Goal: Information Seeking & Learning: Check status

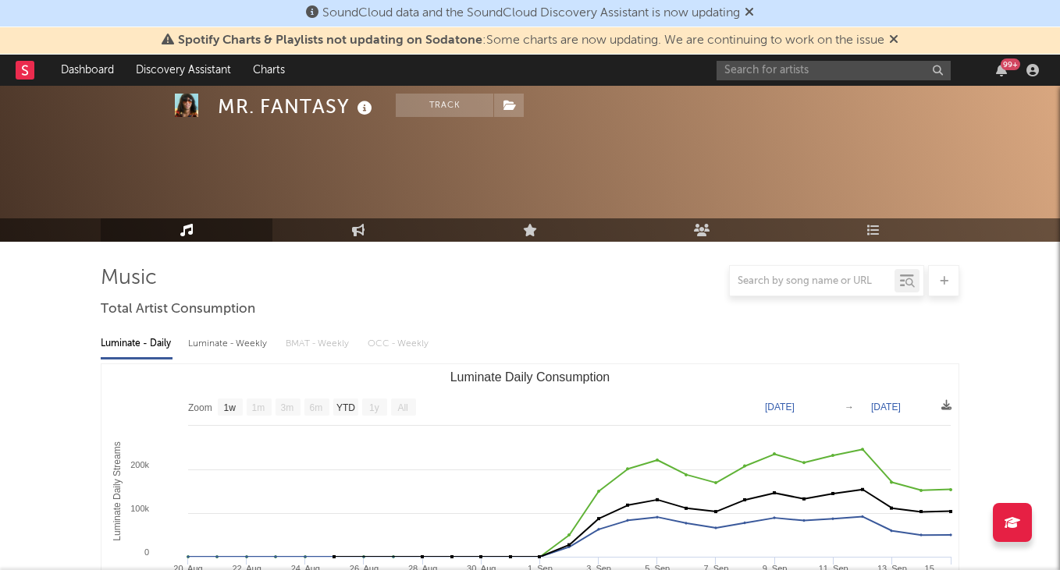
select select "1w"
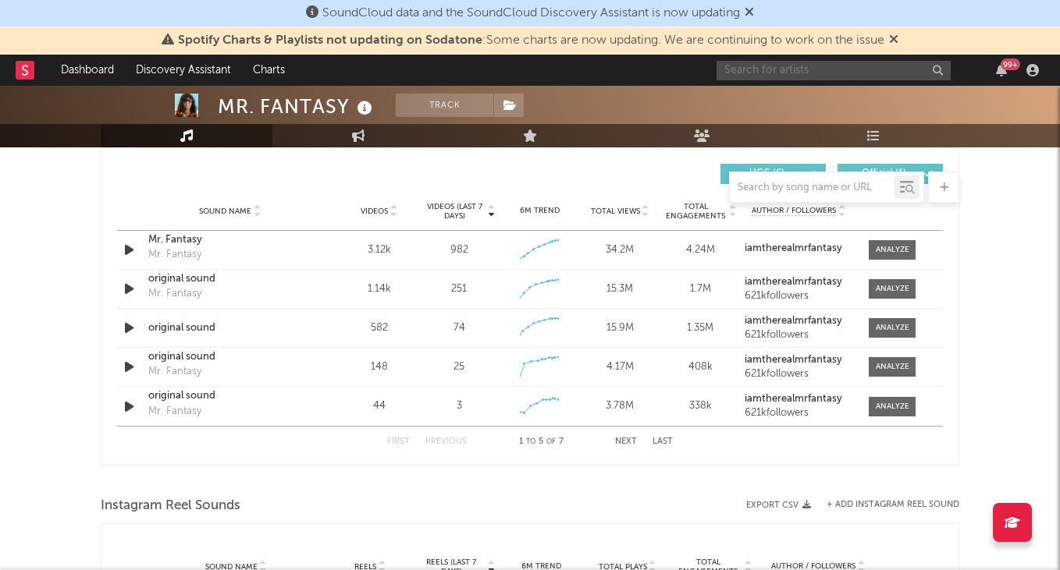
click at [775, 72] on input "text" at bounding box center [833, 71] width 234 height 20
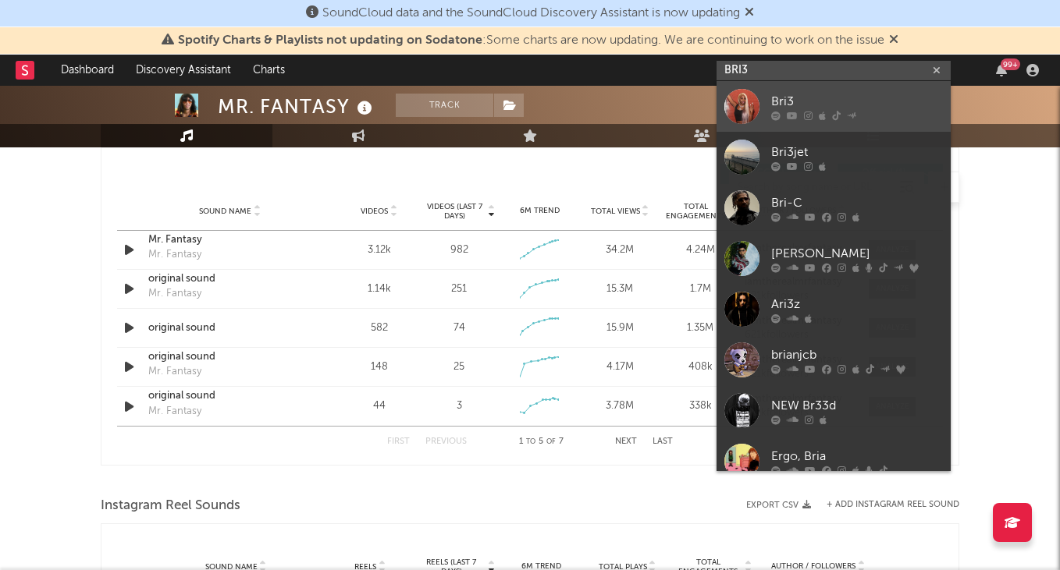
type input "BRI3"
click at [797, 93] on div "Bri3" at bounding box center [857, 101] width 172 height 19
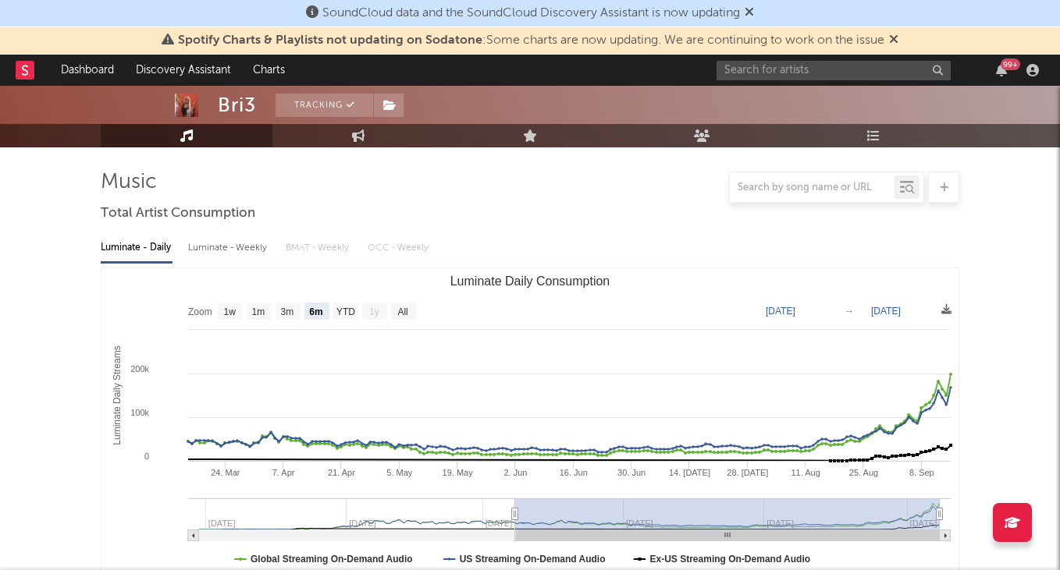
scroll to position [105, 0]
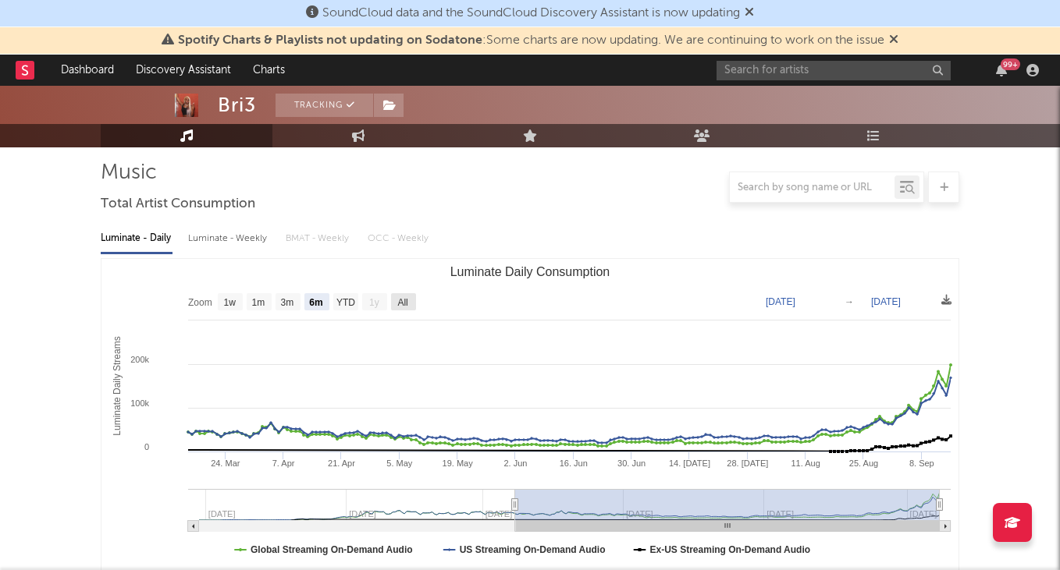
click at [406, 301] on text "All" at bounding box center [402, 302] width 10 height 11
select select "All"
type input "[DATE]"
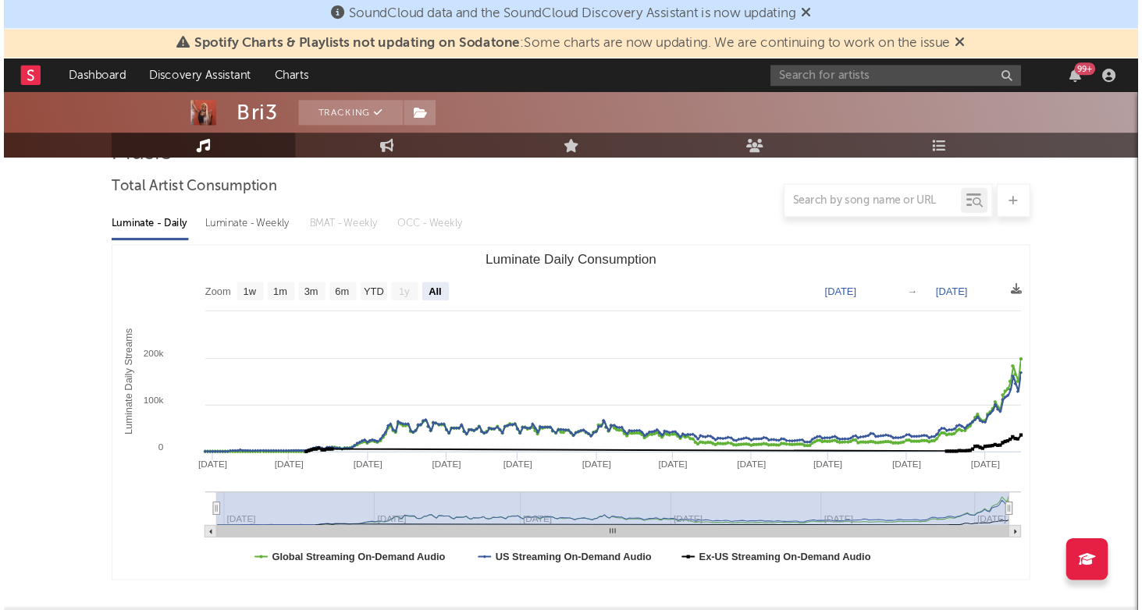
scroll to position [146, 0]
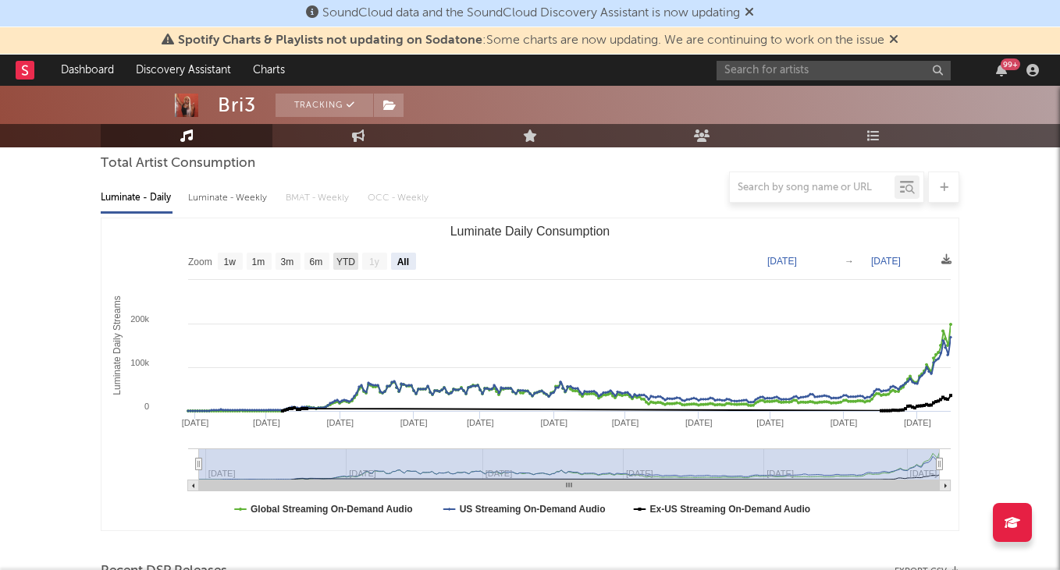
click at [336, 261] on rect "Luminate Daily Consumption" at bounding box center [345, 261] width 25 height 17
select select "YTD"
type input "[DATE]"
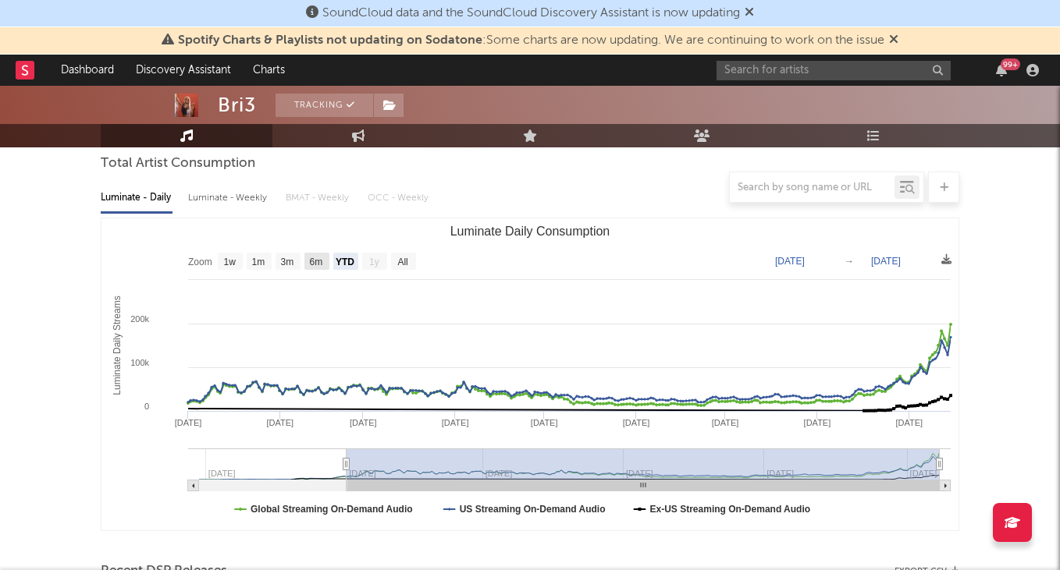
click at [314, 261] on text "6m" at bounding box center [316, 262] width 13 height 11
select select "6m"
type input "[DATE]"
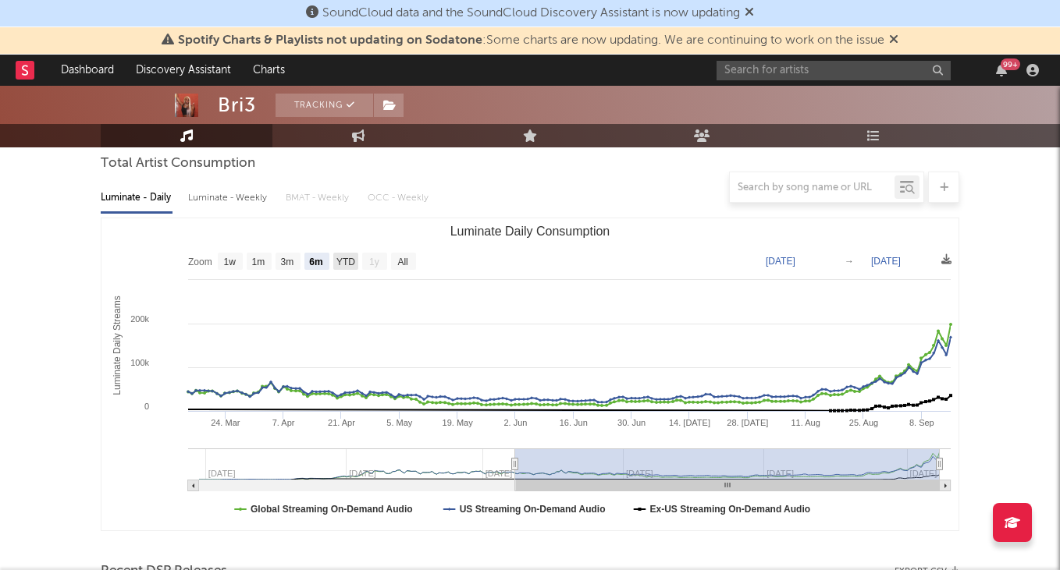
click at [351, 261] on text "YTD" at bounding box center [345, 262] width 19 height 11
select select "YTD"
type input "[DATE]"
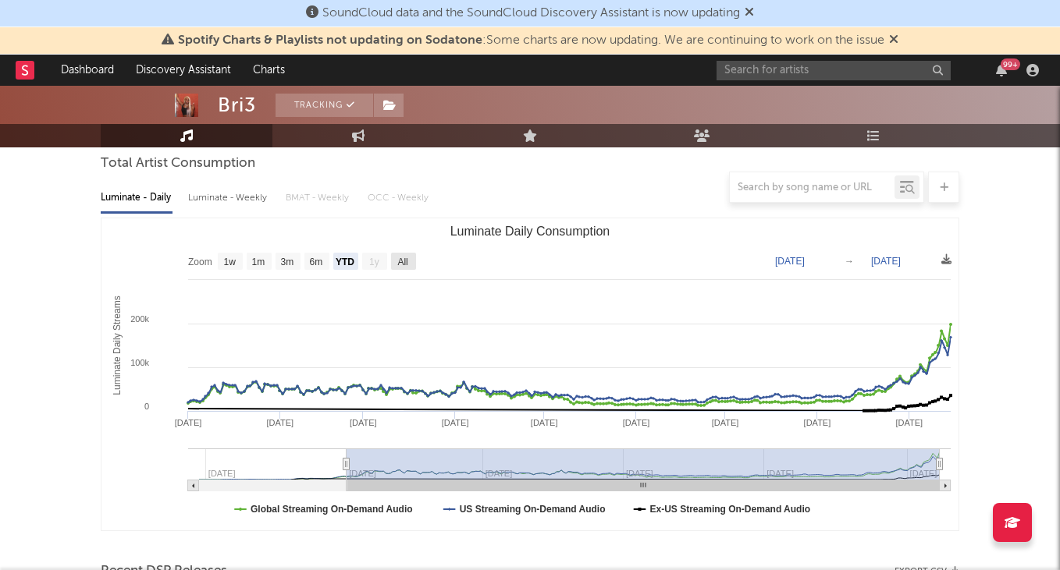
click at [415, 261] on rect "Luminate Daily Consumption" at bounding box center [403, 261] width 25 height 17
select select "All"
type input "[DATE]"
